Goal: Check status: Check status

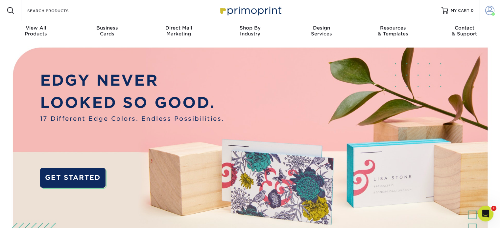
click at [485, 12] on span at bounding box center [489, 10] width 9 height 9
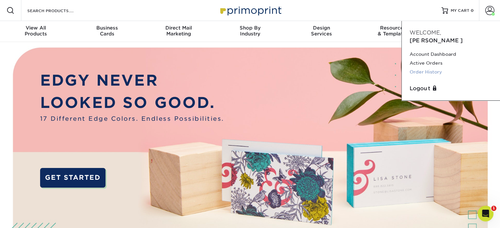
click at [430, 68] on link "Order History" at bounding box center [450, 72] width 82 height 9
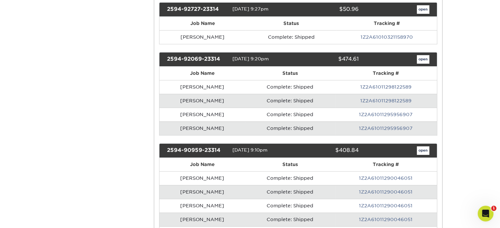
scroll to position [164, 0]
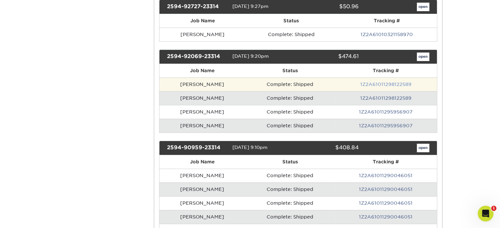
click at [363, 82] on link "1Z2A61011298122589" at bounding box center [385, 84] width 51 height 5
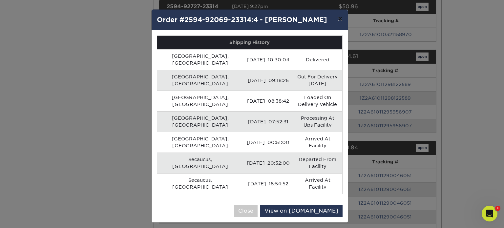
click at [339, 19] on button "×" at bounding box center [340, 19] width 15 height 18
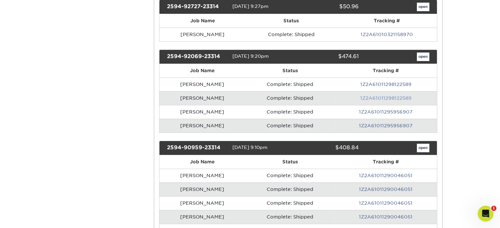
click at [369, 97] on link "1Z2A61011298122589" at bounding box center [385, 98] width 51 height 5
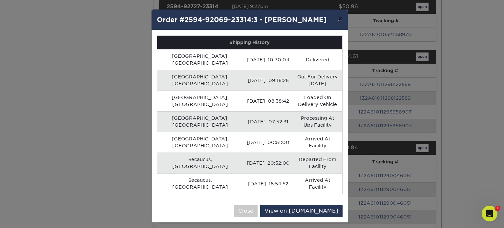
click at [341, 20] on button "×" at bounding box center [340, 19] width 15 height 18
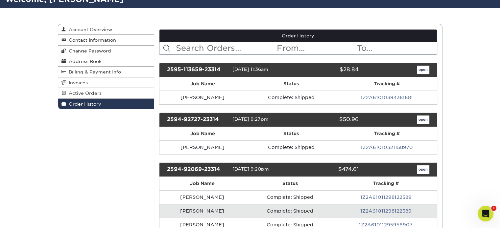
scroll to position [0, 0]
